Goal: Task Accomplishment & Management: Manage account settings

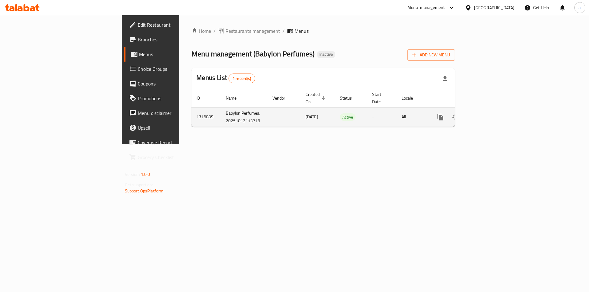
click at [492, 118] on link "enhanced table" at bounding box center [484, 117] width 15 height 15
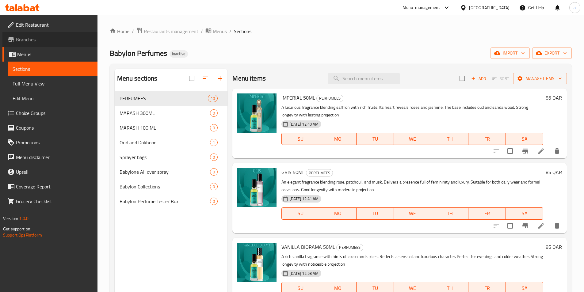
click at [29, 38] on span "Branches" at bounding box center [54, 39] width 77 height 7
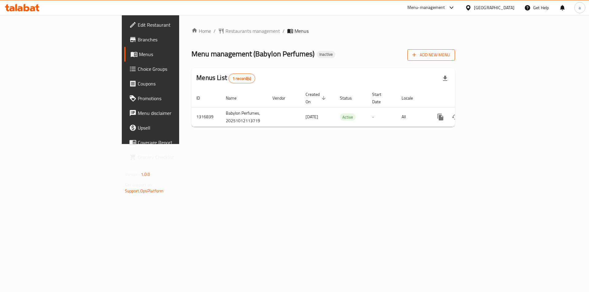
click at [450, 52] on span "Add New Menu" at bounding box center [431, 55] width 38 height 8
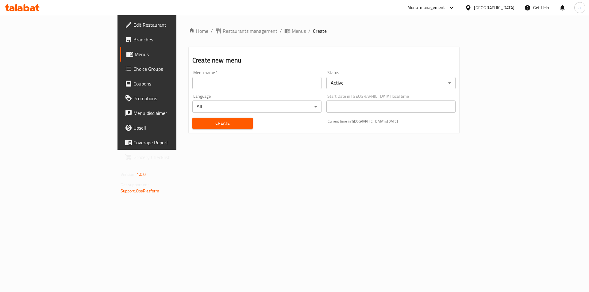
click at [192, 85] on input "text" at bounding box center [256, 83] width 129 height 12
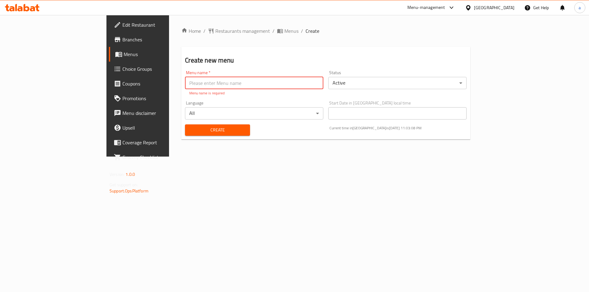
click at [185, 87] on input "text" at bounding box center [254, 83] width 138 height 12
paste input "Babylon Perfumes"
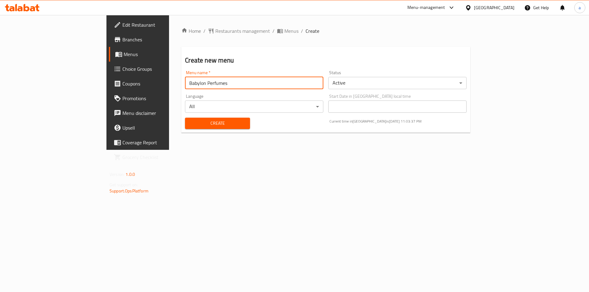
click at [185, 81] on input "Babylon Perfumes" at bounding box center [254, 83] width 138 height 12
paste input "Al Gharrafa"
type input "Babylon Perfumes Al Gharrafa"
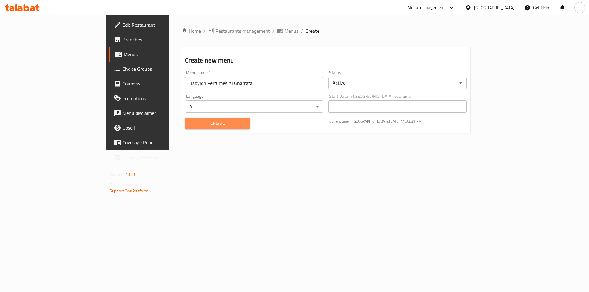
click at [185, 128] on button "Create" at bounding box center [217, 123] width 65 height 11
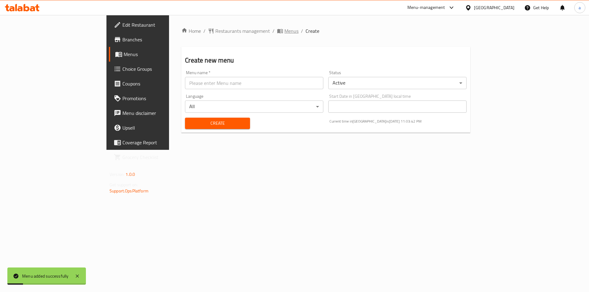
click at [284, 33] on span "Menus" at bounding box center [291, 30] width 14 height 7
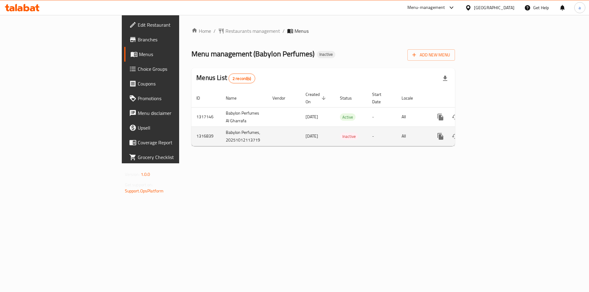
click at [492, 136] on link "enhanced table" at bounding box center [484, 136] width 15 height 15
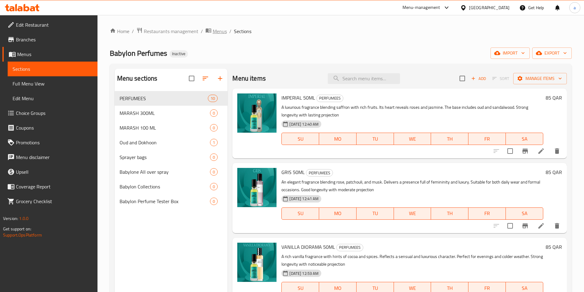
click at [221, 30] on span "Menus" at bounding box center [220, 31] width 14 height 7
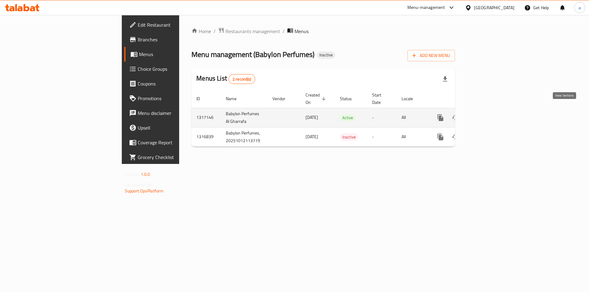
click at [488, 114] on icon "enhanced table" at bounding box center [484, 117] width 7 height 7
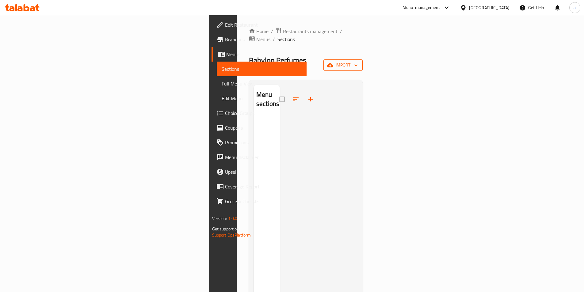
click at [358, 61] on span "import" at bounding box center [342, 65] width 29 height 8
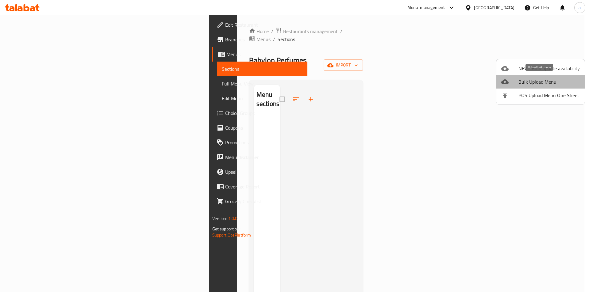
click at [548, 85] on span "Bulk Upload Menu" at bounding box center [548, 81] width 61 height 7
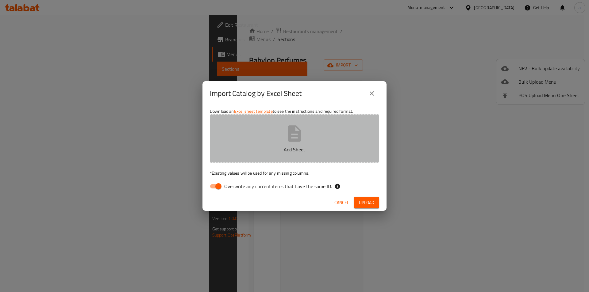
click at [284, 132] on button "Add Sheet" at bounding box center [294, 138] width 169 height 48
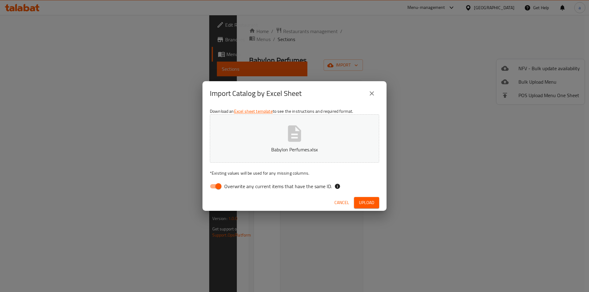
click at [225, 185] on span "Overwrite any current items that have the same ID." at bounding box center [278, 186] width 108 height 7
click at [225, 185] on input "Overwrite any current items that have the same ID." at bounding box center [218, 187] width 35 height 12
checkbox input "false"
click at [366, 204] on span "Upload" at bounding box center [366, 203] width 15 height 8
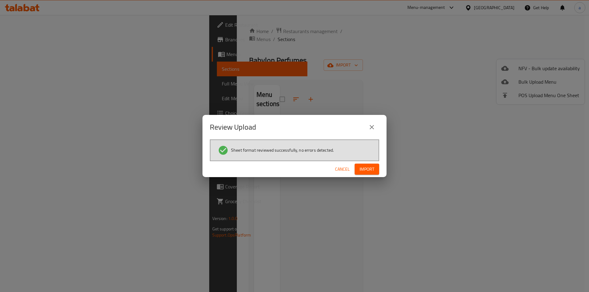
click at [382, 169] on div "Cancel Import" at bounding box center [294, 169] width 184 height 16
click at [377, 169] on button "Import" at bounding box center [367, 169] width 25 height 11
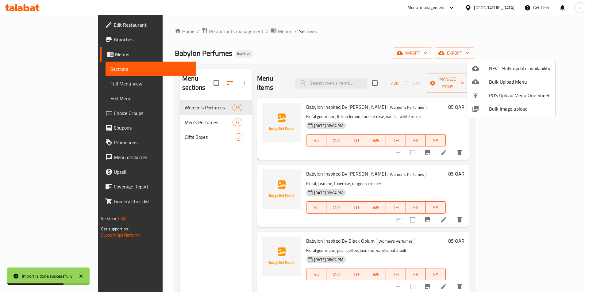
click at [148, 117] on div at bounding box center [294, 146] width 589 height 292
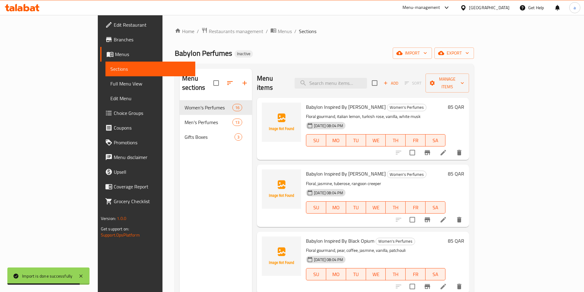
click at [180, 117] on div "Men's Perfumes 13" at bounding box center [216, 122] width 72 height 15
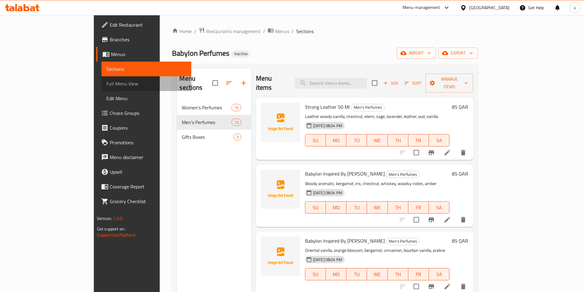
click at [106, 81] on span "Full Menu View" at bounding box center [146, 83] width 80 height 7
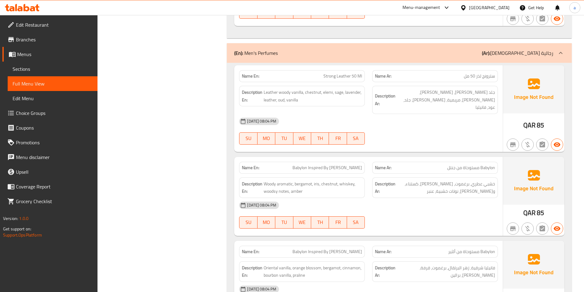
scroll to position [1418, 0]
click at [316, 180] on span "Woody aromatic, bergamot, iris, chestnut, whiskey, woodsy notes, amber" at bounding box center [313, 187] width 98 height 15
click at [315, 180] on span "Woody aromatic, bergamot, iris, chestnut, whiskey, woodsy notes, amber" at bounding box center [313, 187] width 98 height 15
click at [449, 180] on span "خشبي عطري، برغموت، [PERSON_NAME]، كستناء، و[PERSON_NAME]، نوتات خشبية، عنبر" at bounding box center [446, 187] width 98 height 15
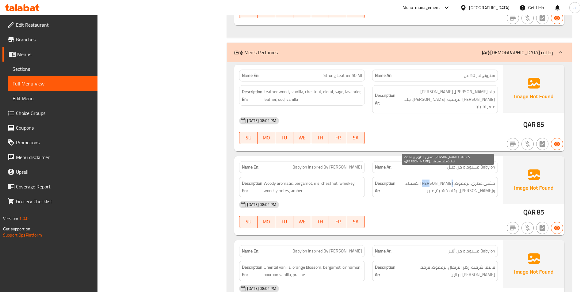
click at [449, 180] on span "خشبي عطري، برغموت، [PERSON_NAME]، كستناء، و[PERSON_NAME]، نوتات خشبية، عنبر" at bounding box center [446, 187] width 98 height 15
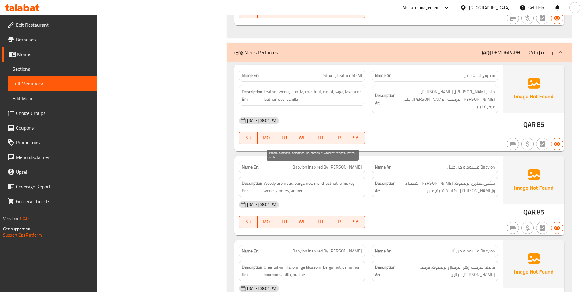
click at [317, 180] on span "Woody aromatic, bergamot, iris, chestnut, whiskey, woodsy notes, amber" at bounding box center [313, 187] width 98 height 15
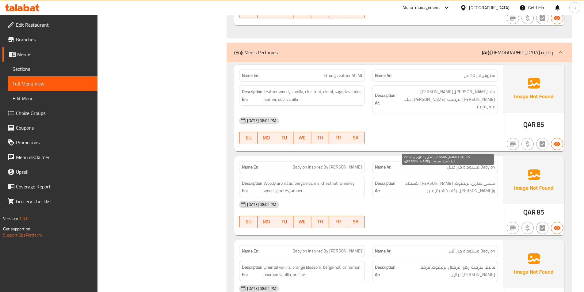
click at [451, 180] on span "خشبي عطري، برغموت، [PERSON_NAME]، كستناء، و[PERSON_NAME]، نوتات خشبية، عنبر" at bounding box center [446, 187] width 98 height 15
click at [451, 198] on div "13-10-2025 08:04 PM" at bounding box center [369, 205] width 266 height 15
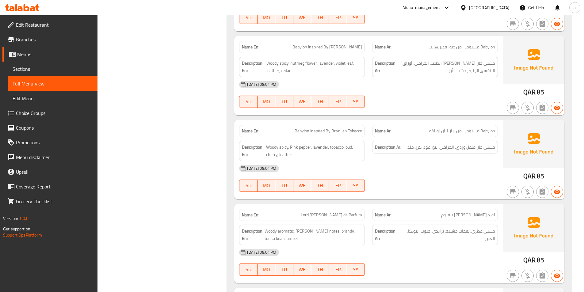
scroll to position [1970, 0]
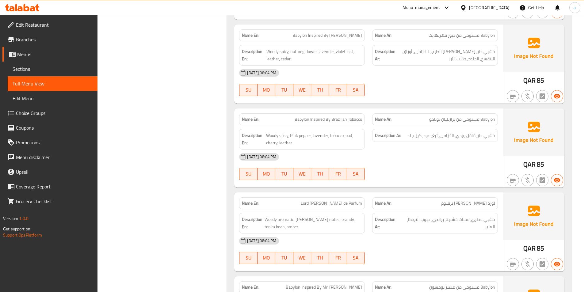
click at [546, 151] on div "QAR 85" at bounding box center [533, 148] width 61 height 79
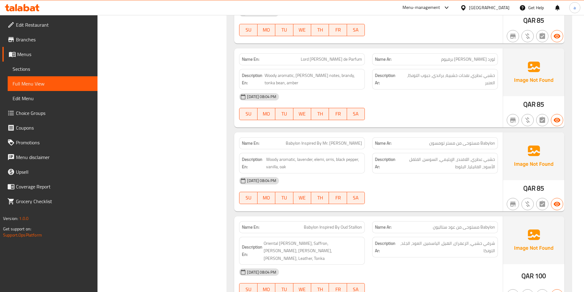
scroll to position [2123, 0]
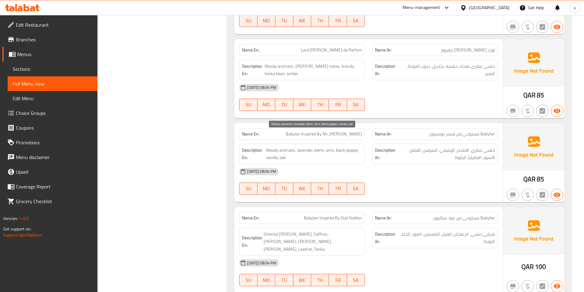
click at [330, 147] on span "Woody aromatic, lavender, elemi, orris, black pepper, vanilla, oak" at bounding box center [314, 154] width 96 height 15
click at [331, 147] on span "Woody aromatic, lavender, elemi, orris, black pepper, vanilla, oak" at bounding box center [314, 154] width 96 height 15
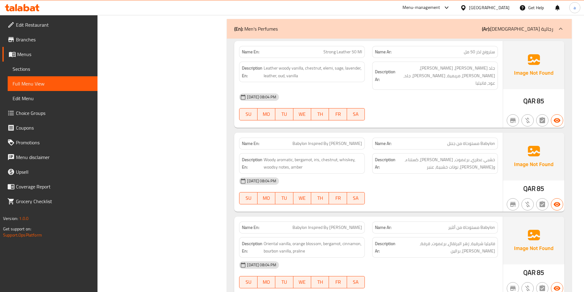
scroll to position [1387, 0]
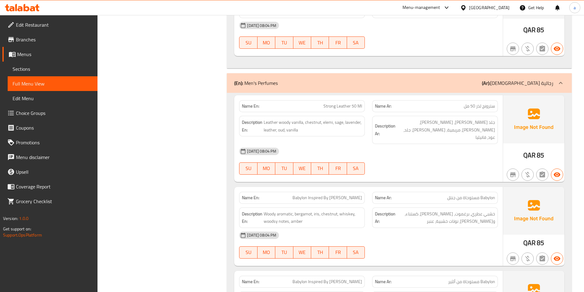
click at [39, 66] on span "Sections" at bounding box center [53, 68] width 80 height 7
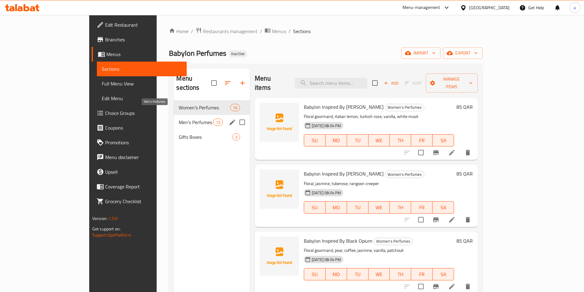
click at [179, 119] on span "Men's Perfumes" at bounding box center [196, 122] width 34 height 7
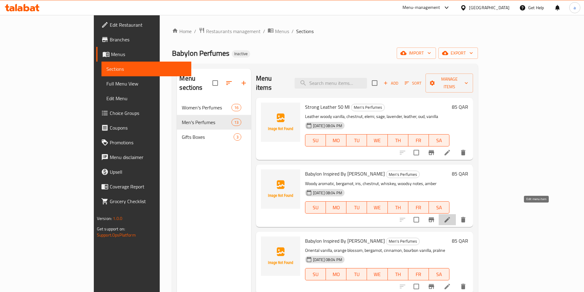
click at [451, 216] on icon at bounding box center [447, 219] width 7 height 7
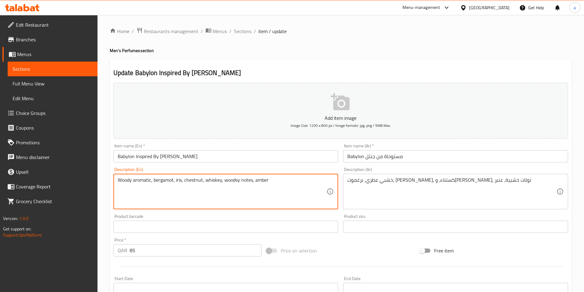
click at [178, 181] on textarea "Woody aromatic, bergamot, iris, chestnut, whiskey, woodsy notes, amber" at bounding box center [222, 191] width 209 height 29
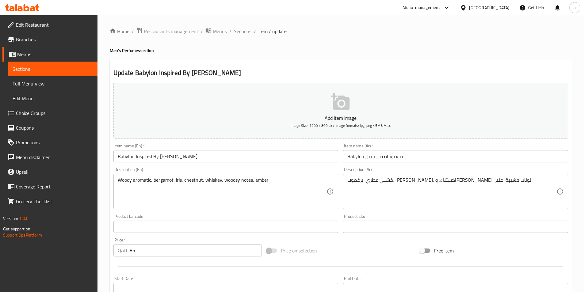
click at [176, 183] on textarea "Woody aromatic, bergamot, iris, chestnut, whiskey, woodsy notes, amber" at bounding box center [222, 191] width 209 height 29
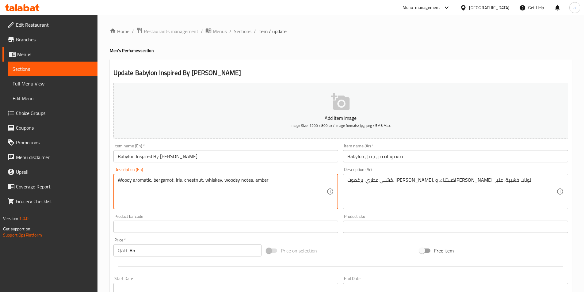
click at [177, 180] on textarea "Woody aromatic, bergamot, iris, chestnut, whiskey, woodsy notes, amber" at bounding box center [222, 191] width 209 height 29
paste textarea "Or"
click at [175, 182] on textarea "Woody aromatic, bergamot, Orris, chestnut, whiskey, woodsy notes, amber" at bounding box center [222, 191] width 209 height 29
type textarea "Woody aromatic, bergamot, orris, chestnut, whiskey, woodsy notes, amber"
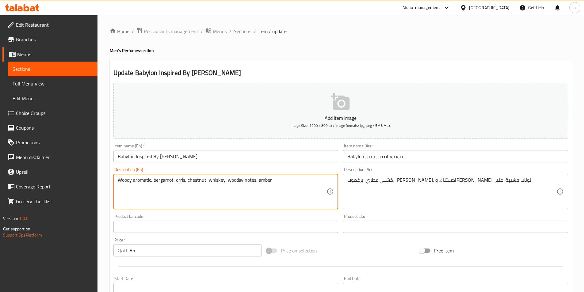
click at [193, 213] on div "Product barcode Product barcode" at bounding box center [226, 224] width 230 height 24
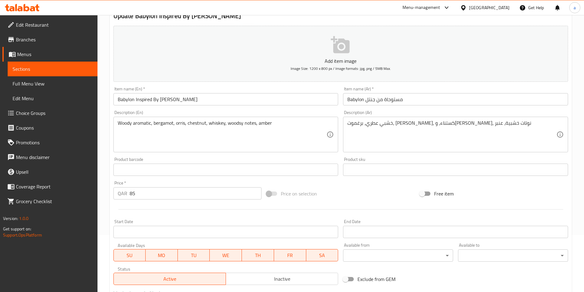
scroll to position [141, 0]
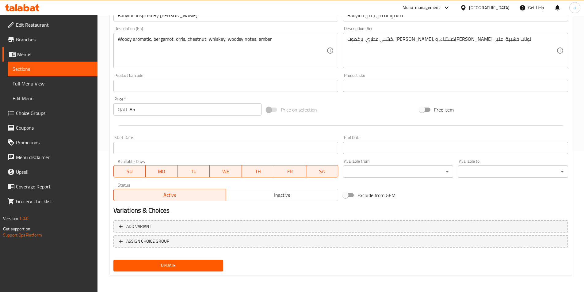
click at [171, 266] on span "Update" at bounding box center [168, 266] width 100 height 8
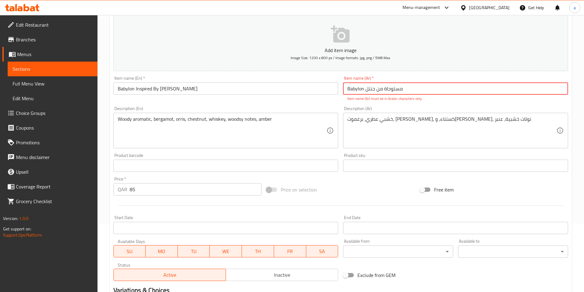
scroll to position [49, 0]
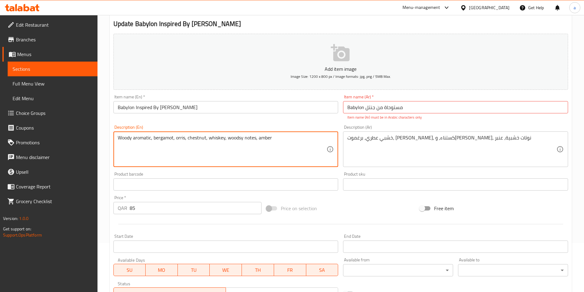
click at [178, 142] on textarea "Woody aromatic, bergamot, orris, chestnut, whiskey, woodsy notes, amber" at bounding box center [222, 149] width 209 height 29
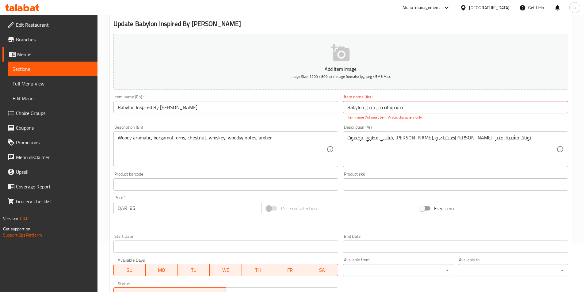
click at [188, 117] on div "Item name (En)   * Babylon Inspired By Gentel Item name (En) *" at bounding box center [226, 107] width 230 height 30
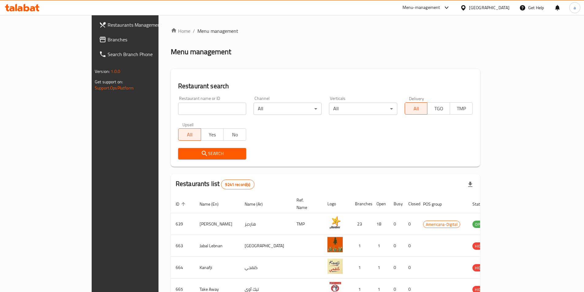
drag, startPoint x: 204, startPoint y: 75, endPoint x: 195, endPoint y: 68, distance: 11.6
click at [178, 109] on input "search" at bounding box center [212, 109] width 68 height 12
click at [108, 43] on span "Branches" at bounding box center [146, 39] width 77 height 7
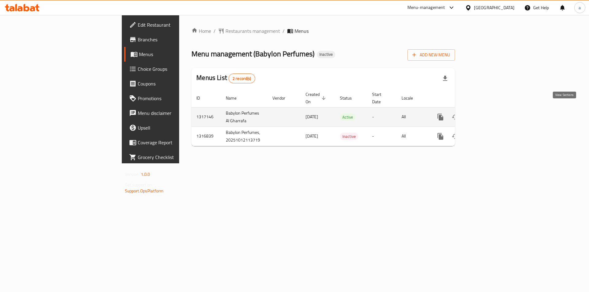
click at [488, 113] on icon "enhanced table" at bounding box center [484, 116] width 7 height 7
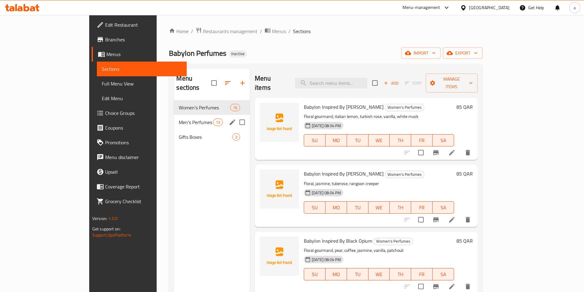
click at [174, 115] on div "Men's Perfumes 13" at bounding box center [212, 122] width 76 height 15
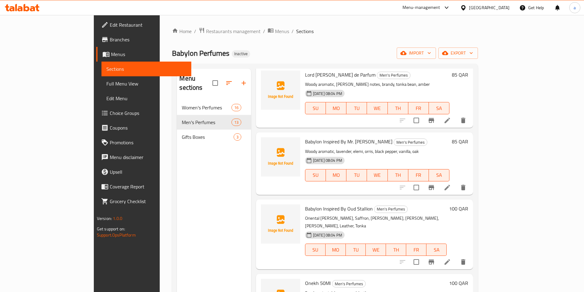
scroll to position [594, 0]
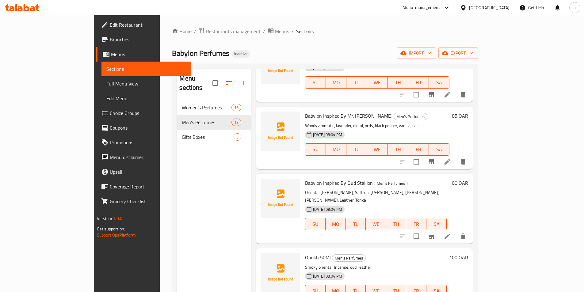
click at [106, 84] on span "Full Menu View" at bounding box center [146, 83] width 80 height 7
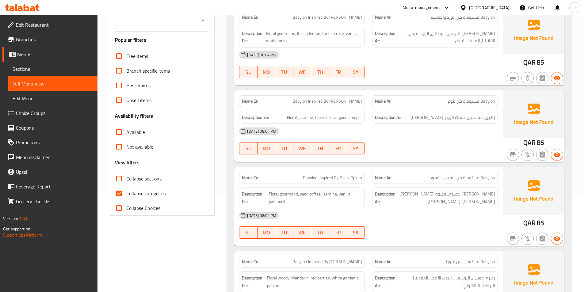
scroll to position [68, 0]
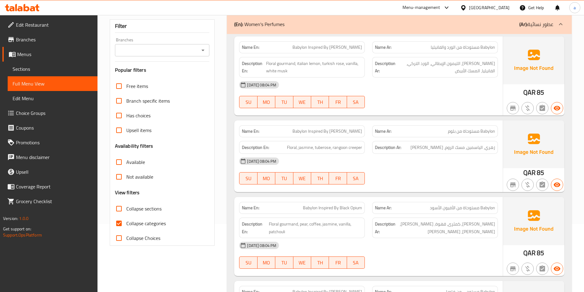
click at [36, 69] on span "Sections" at bounding box center [53, 68] width 80 height 7
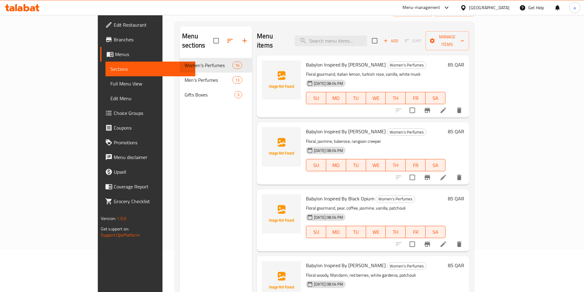
scroll to position [7, 0]
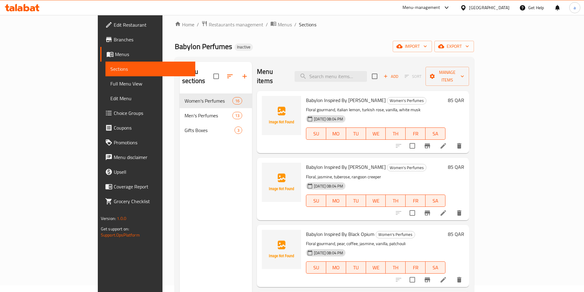
click at [447, 142] on icon at bounding box center [443, 145] width 7 height 7
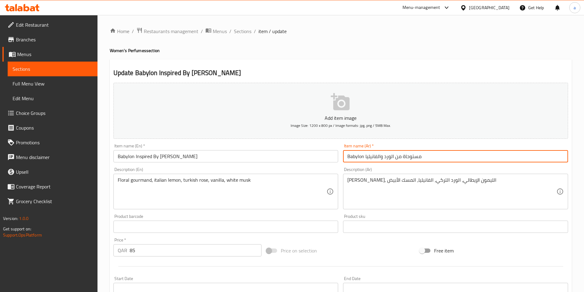
drag, startPoint x: 393, startPoint y: 157, endPoint x: 383, endPoint y: 159, distance: 10.0
click at [383, 159] on input "Babylon مستوحاة من الورد والفانيليا" at bounding box center [455, 156] width 225 height 12
click at [391, 157] on input "Babylon مستوحاة من الورد والفانيليا" at bounding box center [455, 156] width 225 height 12
drag, startPoint x: 394, startPoint y: 158, endPoint x: 385, endPoint y: 160, distance: 9.4
click at [385, 160] on input "Babylon مستوحاة من الورد والفانيليا" at bounding box center [455, 156] width 225 height 12
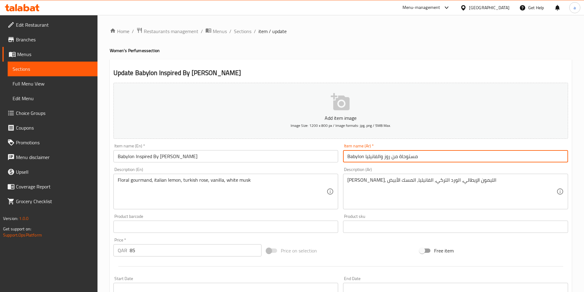
drag, startPoint x: 389, startPoint y: 155, endPoint x: 385, endPoint y: 155, distance: 4.6
click at [385, 155] on input "Babylon مستوحاة من روز والفانيليا" at bounding box center [455, 156] width 225 height 12
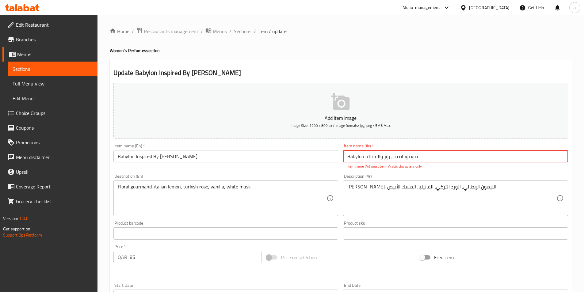
click at [397, 159] on input "Babylon مستوحاة من روز والفانيليا" at bounding box center [455, 156] width 225 height 12
click at [448, 153] on input "Babylon مستوحاة من روز والفانيليا" at bounding box center [455, 156] width 225 height 12
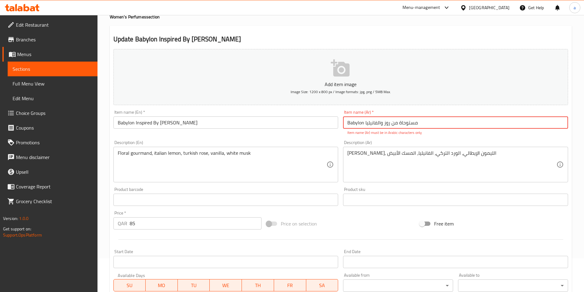
scroll to position [61, 0]
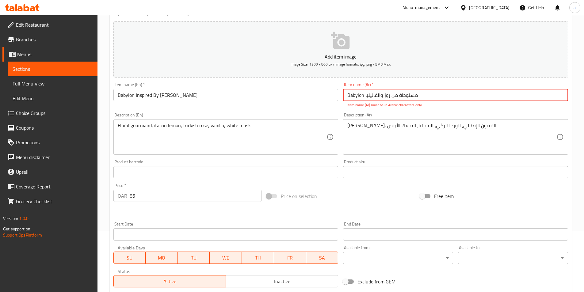
drag, startPoint x: 382, startPoint y: 99, endPoint x: 377, endPoint y: 99, distance: 5.2
click at [377, 99] on input "Babylon مستوحاة من روز والفانيليا" at bounding box center [455, 95] width 225 height 12
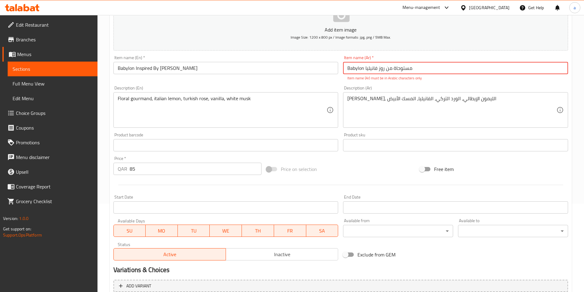
scroll to position [148, 0]
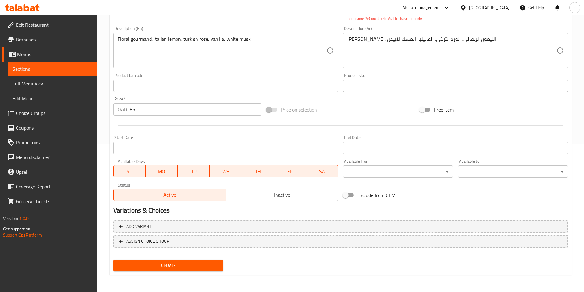
type input "Babylon مستوحاة من روز فانيليا"
drag, startPoint x: 177, startPoint y: 262, endPoint x: 178, endPoint y: 266, distance: 4.1
click at [178, 266] on button "Update" at bounding box center [168, 265] width 110 height 11
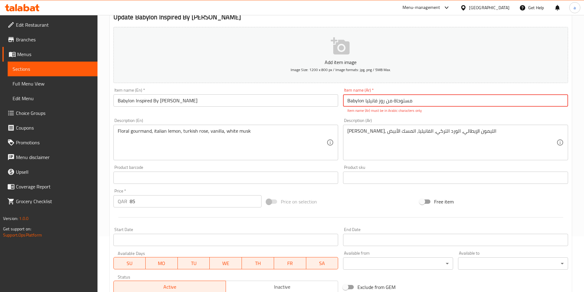
scroll to position [0, 0]
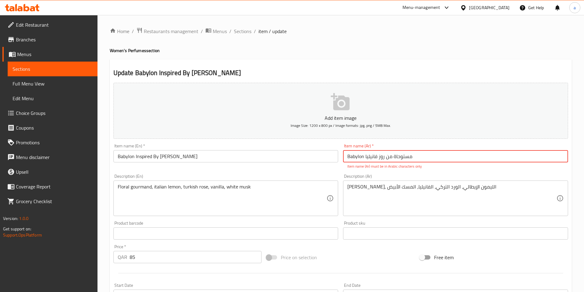
click at [46, 57] on span "Menus" at bounding box center [54, 54] width 75 height 7
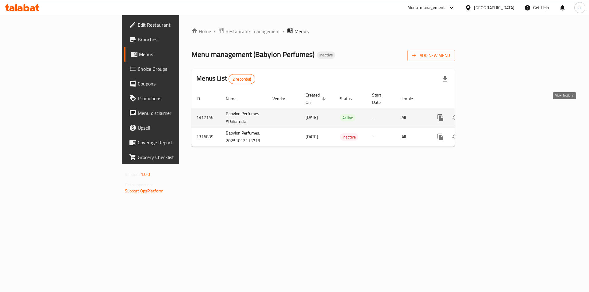
click at [492, 110] on link "enhanced table" at bounding box center [484, 117] width 15 height 15
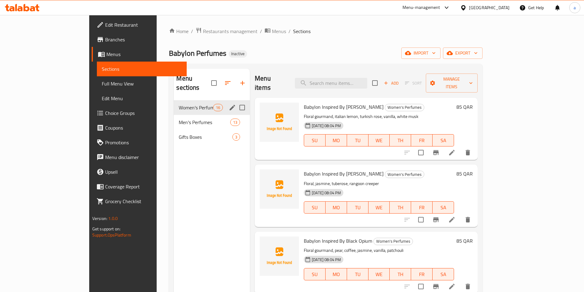
click at [236, 101] on input "Menu sections" at bounding box center [242, 107] width 13 height 13
checkbox input "true"
click at [236, 116] on input "Menu sections" at bounding box center [242, 122] width 13 height 13
checkbox input "true"
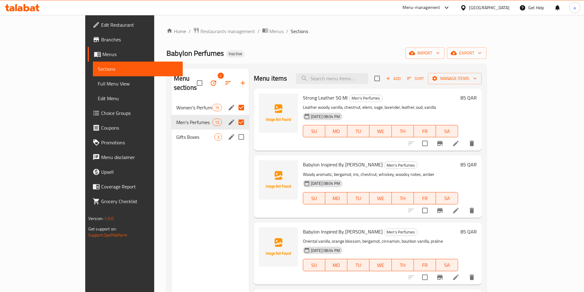
click at [235, 131] on input "Menu sections" at bounding box center [241, 137] width 13 height 13
checkbox input "true"
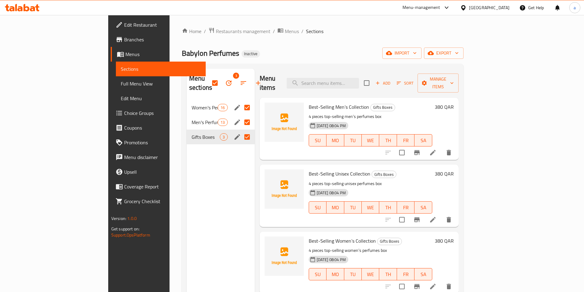
click at [225, 79] on icon "button" at bounding box center [228, 82] width 7 height 7
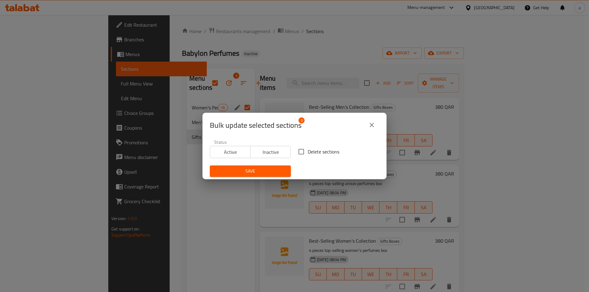
click at [305, 155] on input "Delete sections" at bounding box center [301, 151] width 13 height 13
checkbox input "true"
click at [276, 173] on span "Save" at bounding box center [250, 171] width 71 height 8
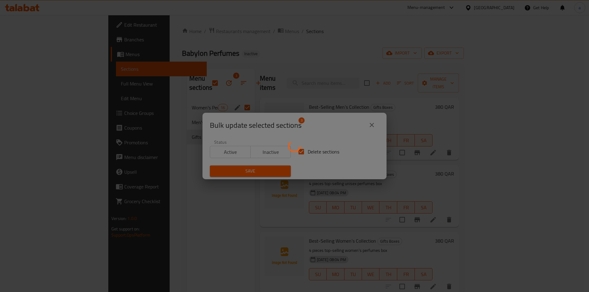
checkbox input "false"
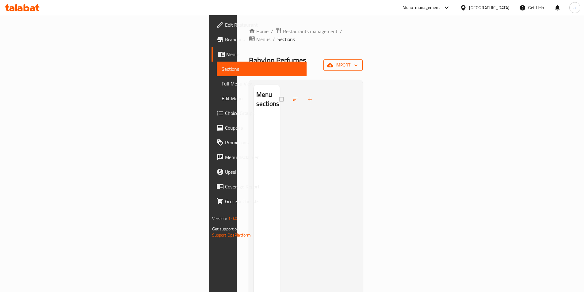
click at [358, 64] on icon "button" at bounding box center [356, 65] width 3 height 2
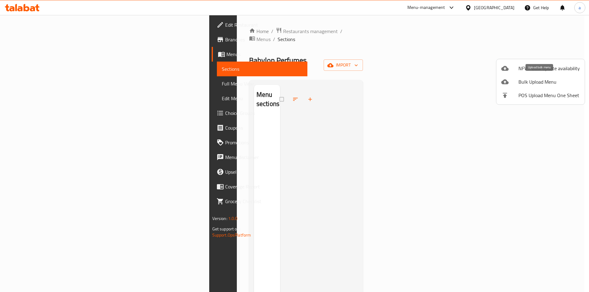
click at [543, 83] on span "Bulk Upload Menu" at bounding box center [548, 81] width 61 height 7
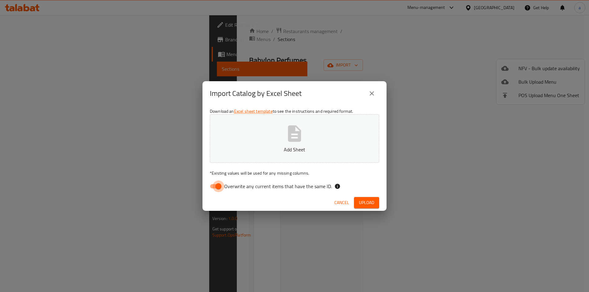
click at [215, 188] on input "Overwrite any current items that have the same ID." at bounding box center [218, 187] width 35 height 12
checkbox input "false"
click at [236, 153] on button "Add Sheet" at bounding box center [294, 138] width 169 height 48
click at [374, 202] on button "Upload" at bounding box center [366, 202] width 25 height 11
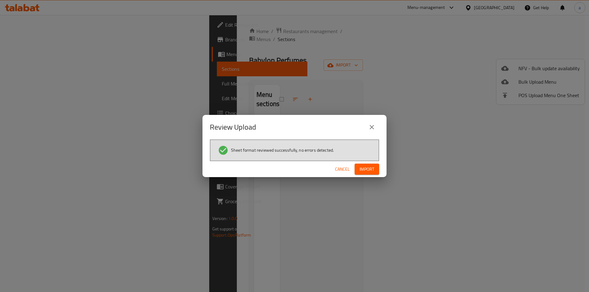
click at [367, 174] on button "Import" at bounding box center [367, 169] width 25 height 11
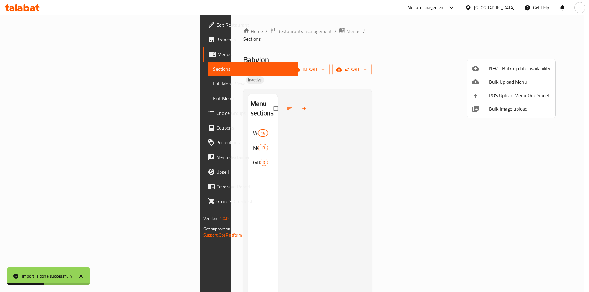
click at [140, 98] on div at bounding box center [294, 146] width 589 height 292
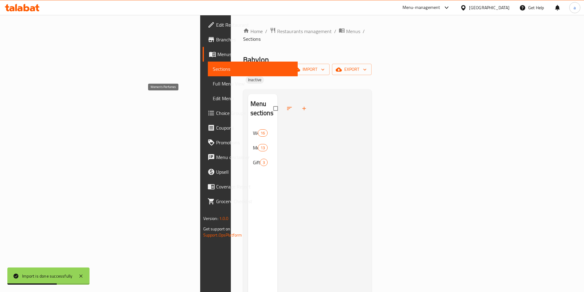
click at [253, 129] on span "Women's Perfumes" at bounding box center [255, 132] width 5 height 7
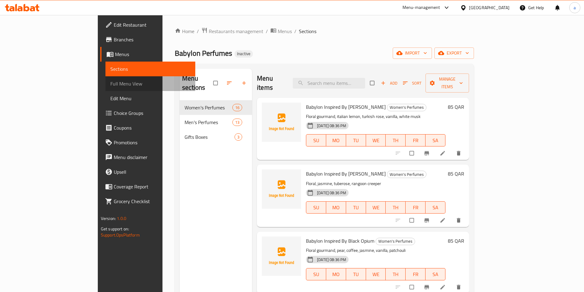
click at [110, 81] on span "Full Menu View" at bounding box center [150, 83] width 80 height 7
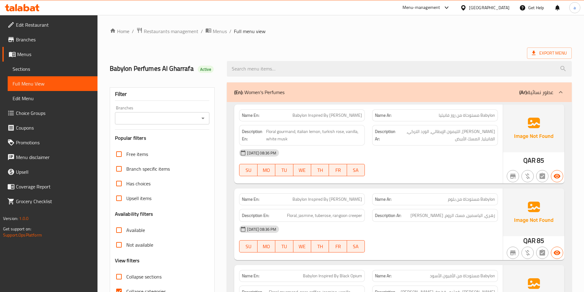
click at [36, 67] on span "Sections" at bounding box center [53, 68] width 80 height 7
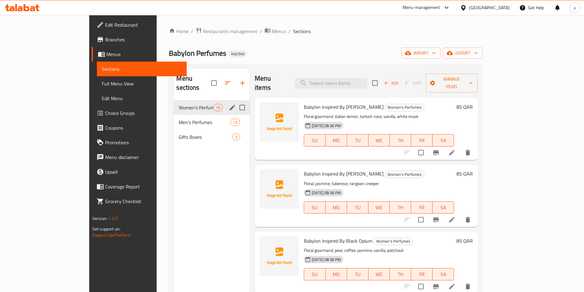
click at [236, 101] on input "Menu sections" at bounding box center [242, 107] width 13 height 13
checkbox input "true"
click at [236, 116] on input "Menu sections" at bounding box center [242, 122] width 13 height 13
checkbox input "true"
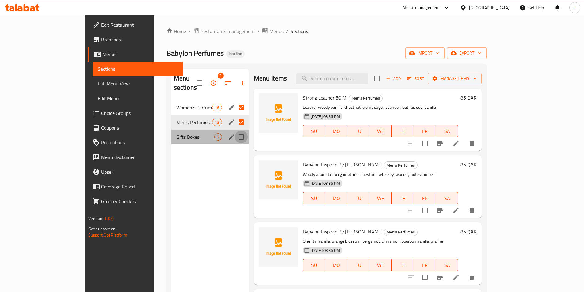
click at [235, 131] on input "Menu sections" at bounding box center [241, 137] width 13 height 13
checkbox input "true"
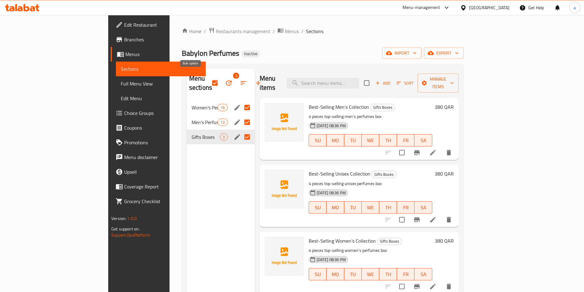
click at [225, 81] on icon "button" at bounding box center [228, 82] width 7 height 7
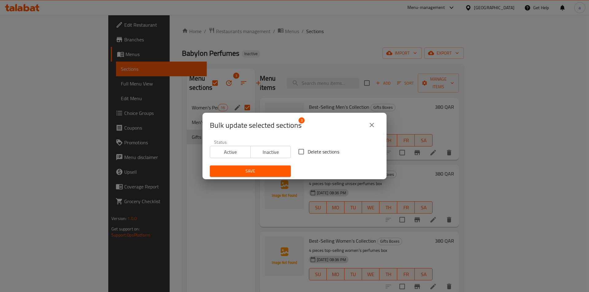
click at [315, 151] on span "Delete sections" at bounding box center [324, 151] width 32 height 7
click at [308, 151] on input "Delete sections" at bounding box center [301, 151] width 13 height 13
checkbox input "true"
click at [272, 168] on span "Save" at bounding box center [250, 171] width 71 height 8
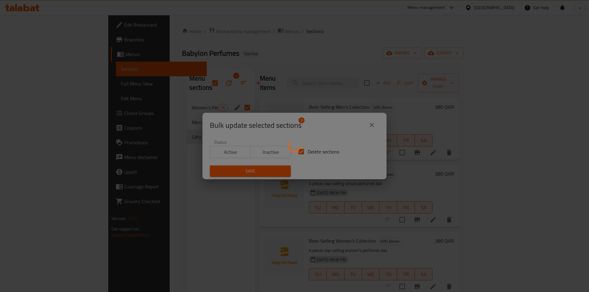
checkbox input "false"
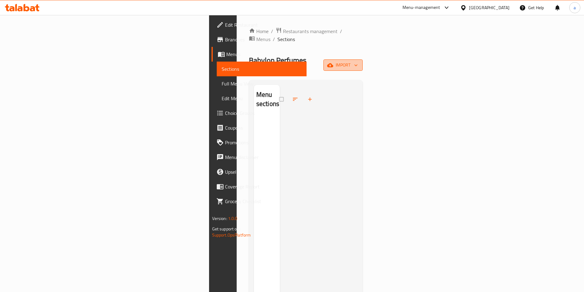
click at [358, 61] on span "import" at bounding box center [342, 65] width 29 height 8
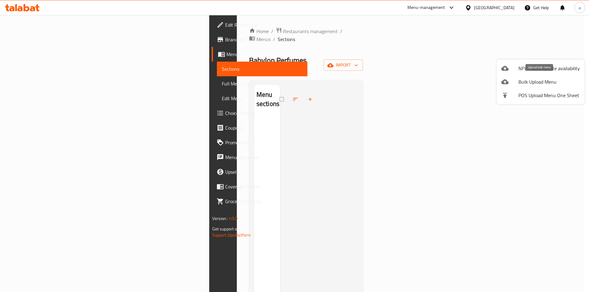
click at [550, 82] on span "Bulk Upload Menu" at bounding box center [548, 81] width 61 height 7
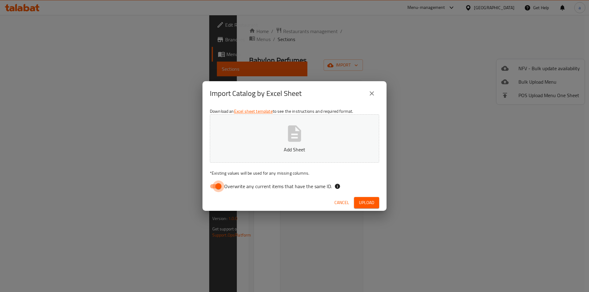
click at [218, 186] on input "Overwrite any current items that have the same ID." at bounding box center [218, 187] width 35 height 12
checkbox input "false"
click at [274, 144] on button "Add Sheet" at bounding box center [294, 138] width 169 height 48
click at [374, 204] on button "Upload" at bounding box center [366, 202] width 25 height 11
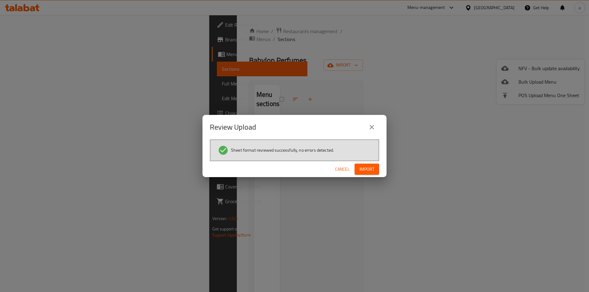
click at [370, 166] on span "Import" at bounding box center [366, 170] width 15 height 8
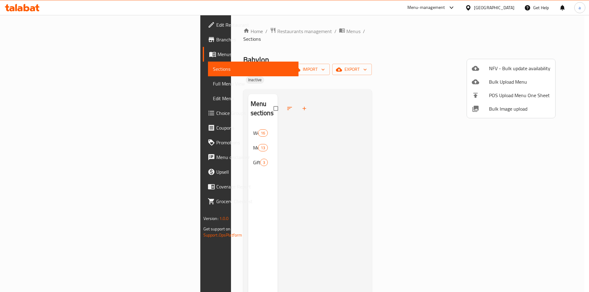
click at [37, 86] on div at bounding box center [294, 146] width 589 height 292
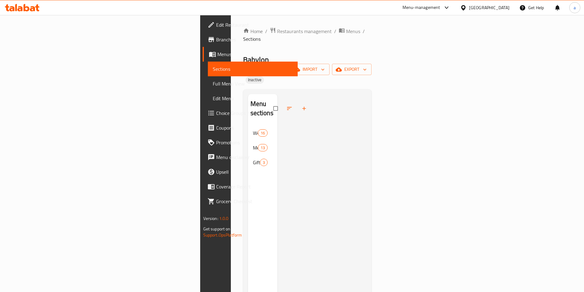
click at [213, 86] on span "Full Menu View" at bounding box center [253, 83] width 80 height 7
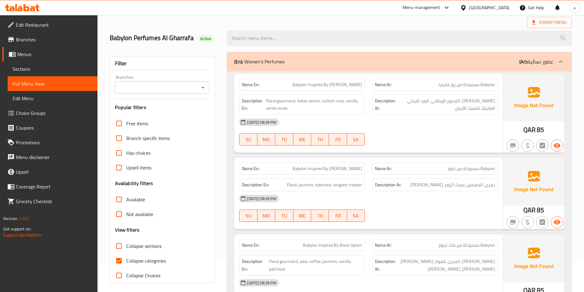
scroll to position [61, 0]
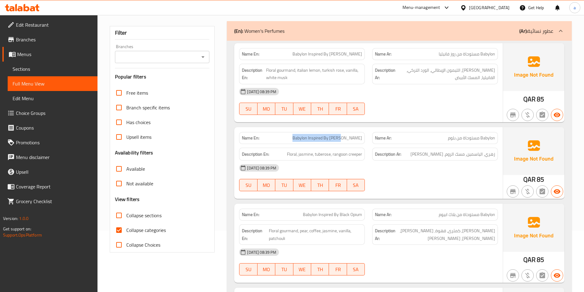
drag, startPoint x: 366, startPoint y: 141, endPoint x: 305, endPoint y: 143, distance: 61.7
click at [305, 143] on div "Name En: Babylon Inspired By [PERSON_NAME]" at bounding box center [302, 138] width 133 height 19
click at [301, 139] on p "Name En: Babylon Inspired By [PERSON_NAME]" at bounding box center [302, 138] width 120 height 6
drag, startPoint x: 285, startPoint y: 155, endPoint x: 371, endPoint y: 154, distance: 85.9
click at [371, 154] on div "Description En: Floral, jasmine, tuberose, rangoon creeper Description Ar: زهري…" at bounding box center [369, 154] width 266 height 21
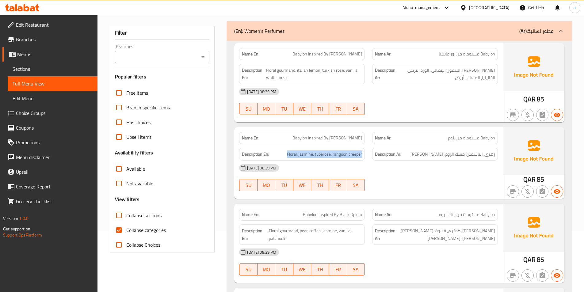
click at [371, 154] on div "Description Ar: زهري، الياسمين، مسك الروم، رانجون كريبر" at bounding box center [435, 154] width 133 height 21
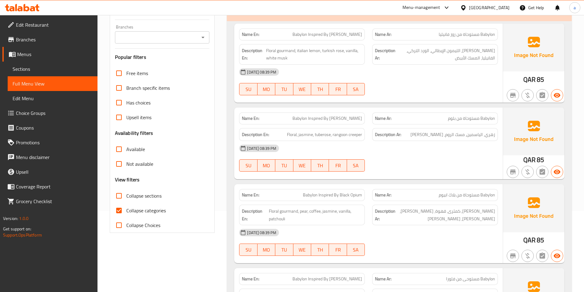
scroll to position [92, 0]
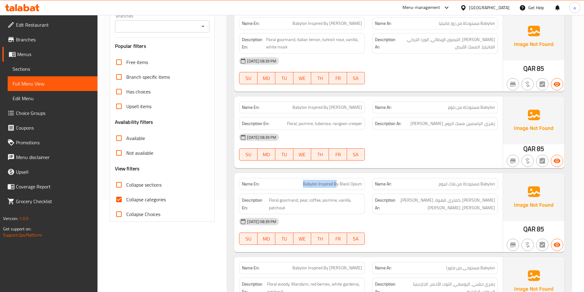
drag, startPoint x: 293, startPoint y: 187, endPoint x: 349, endPoint y: 188, distance: 56.4
click at [338, 187] on p "Name En: Babylon Inspired By Black Opium" at bounding box center [302, 184] width 120 height 6
click at [363, 188] on div "Name En: Babylon Inspired By Black Opium" at bounding box center [302, 184] width 126 height 12
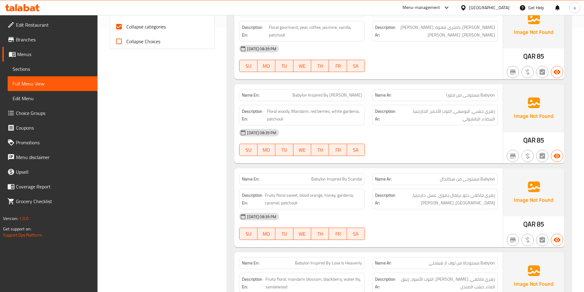
scroll to position [276, 0]
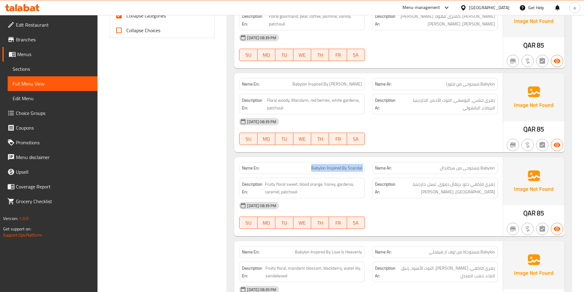
drag, startPoint x: 286, startPoint y: 172, endPoint x: 373, endPoint y: 170, distance: 87.1
click at [373, 170] on div "Name En: Babylon Inspired By Scandal Name Ar: Babylon مستوحى من سكاندال" at bounding box center [369, 168] width 266 height 19
click at [373, 170] on div "Name Ar: Babylon مستوحى من سكاندال" at bounding box center [435, 168] width 126 height 12
drag, startPoint x: 409, startPoint y: 170, endPoint x: 450, endPoint y: 169, distance: 41.1
click at [450, 169] on p "Name Ar: Babylon مستوحى من سكاندال" at bounding box center [435, 168] width 120 height 6
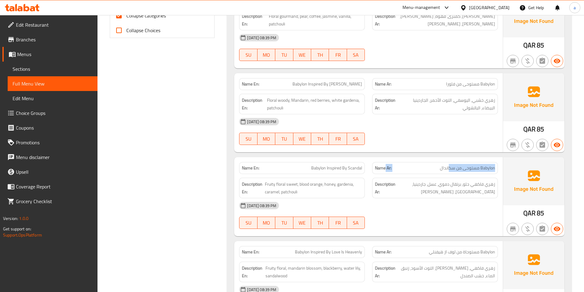
click at [450, 169] on span "Babylon مستوحى من سكاندال" at bounding box center [467, 168] width 55 height 6
drag, startPoint x: 287, startPoint y: 207, endPoint x: 232, endPoint y: 172, distance: 65.5
click at [302, 177] on div "Description En: Fruity floral sweet, blood orange, honey, gardenia, caramel, pa…" at bounding box center [302, 188] width 133 height 28
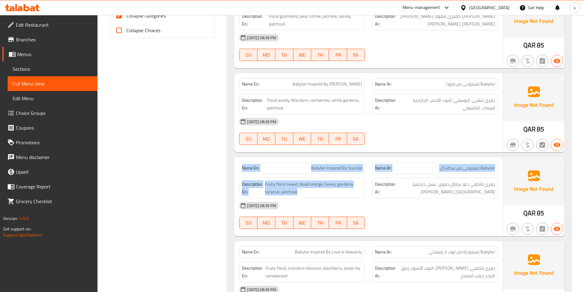
drag, startPoint x: 353, startPoint y: 191, endPoint x: 237, endPoint y: 164, distance: 119.0
click at [237, 164] on div "Name En: Babylon Inspired By Scandal Name Ar: Babylon مستوحى من سكاندال Descrip…" at bounding box center [368, 196] width 269 height 79
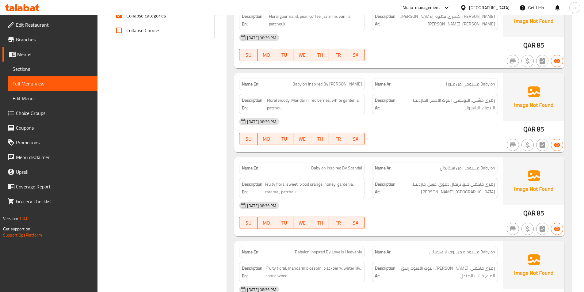
click at [399, 185] on span "زهري فاكهي حلو, برتقال دموي، عسل، جاردينيا، [GEOGRAPHIC_DATA]، [PERSON_NAME]" at bounding box center [446, 188] width 98 height 15
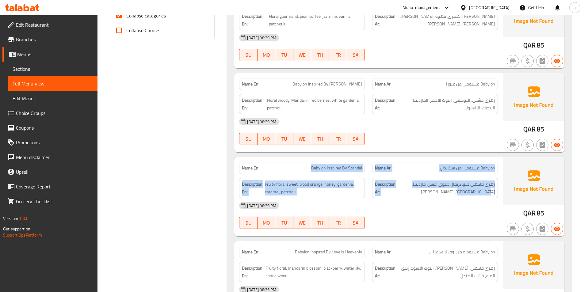
drag, startPoint x: 420, startPoint y: 191, endPoint x: 281, endPoint y: 173, distance: 139.8
click at [281, 173] on div "Name En: Babylon Inspired By Scandal Name Ar: Babylon مستوحى من سكاندال Descrip…" at bounding box center [368, 196] width 269 height 79
click at [347, 195] on span "Fruity floral sweet, blood orange, honey, gardenia, caramel, patchouli" at bounding box center [313, 188] width 97 height 15
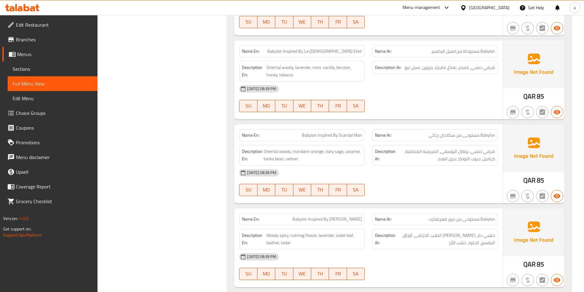
scroll to position [1755, 0]
